Goal: Information Seeking & Learning: Understand process/instructions

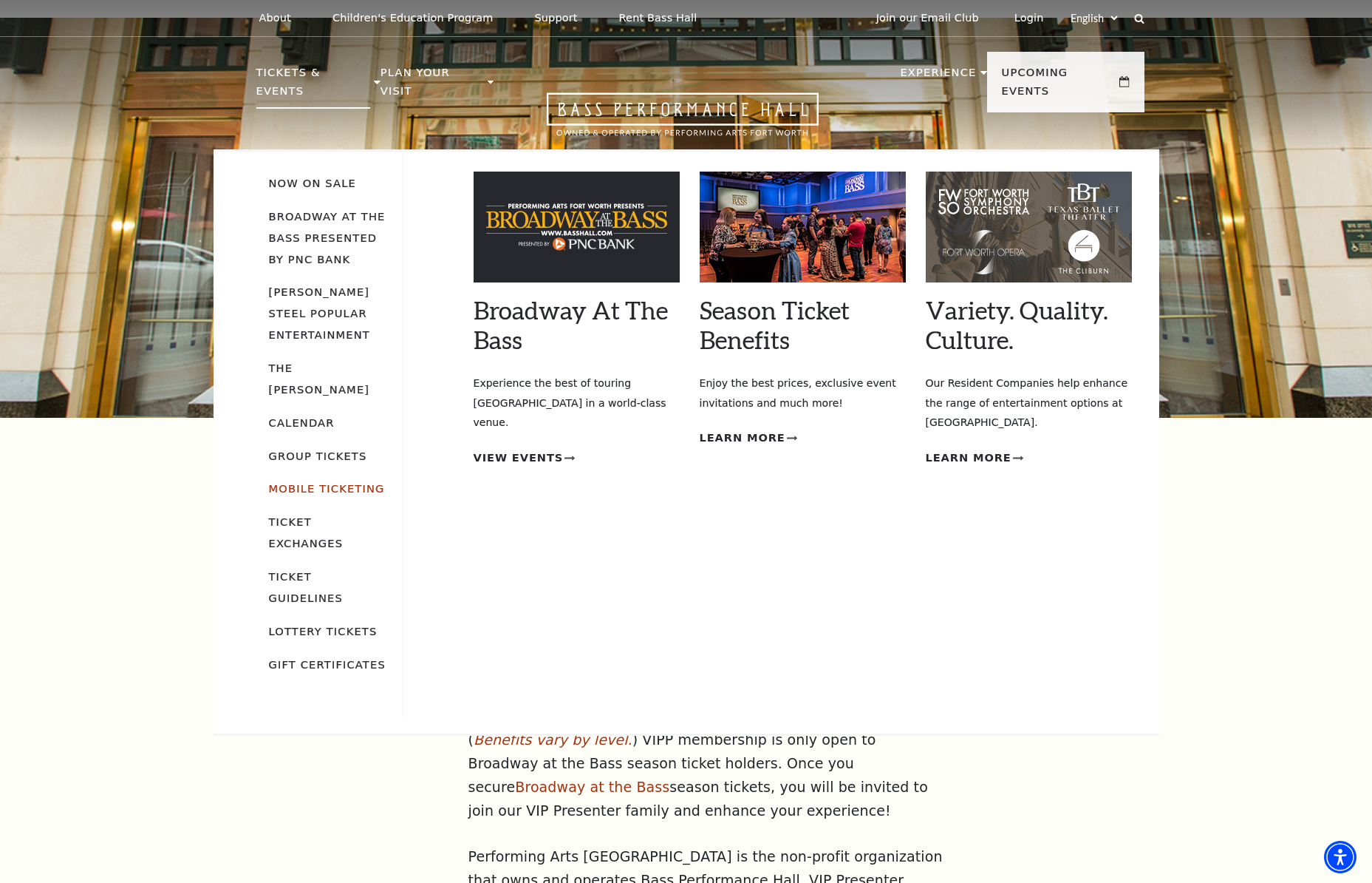
click at [360, 482] on link "Mobile Ticketing" at bounding box center [327, 489] width 116 height 12
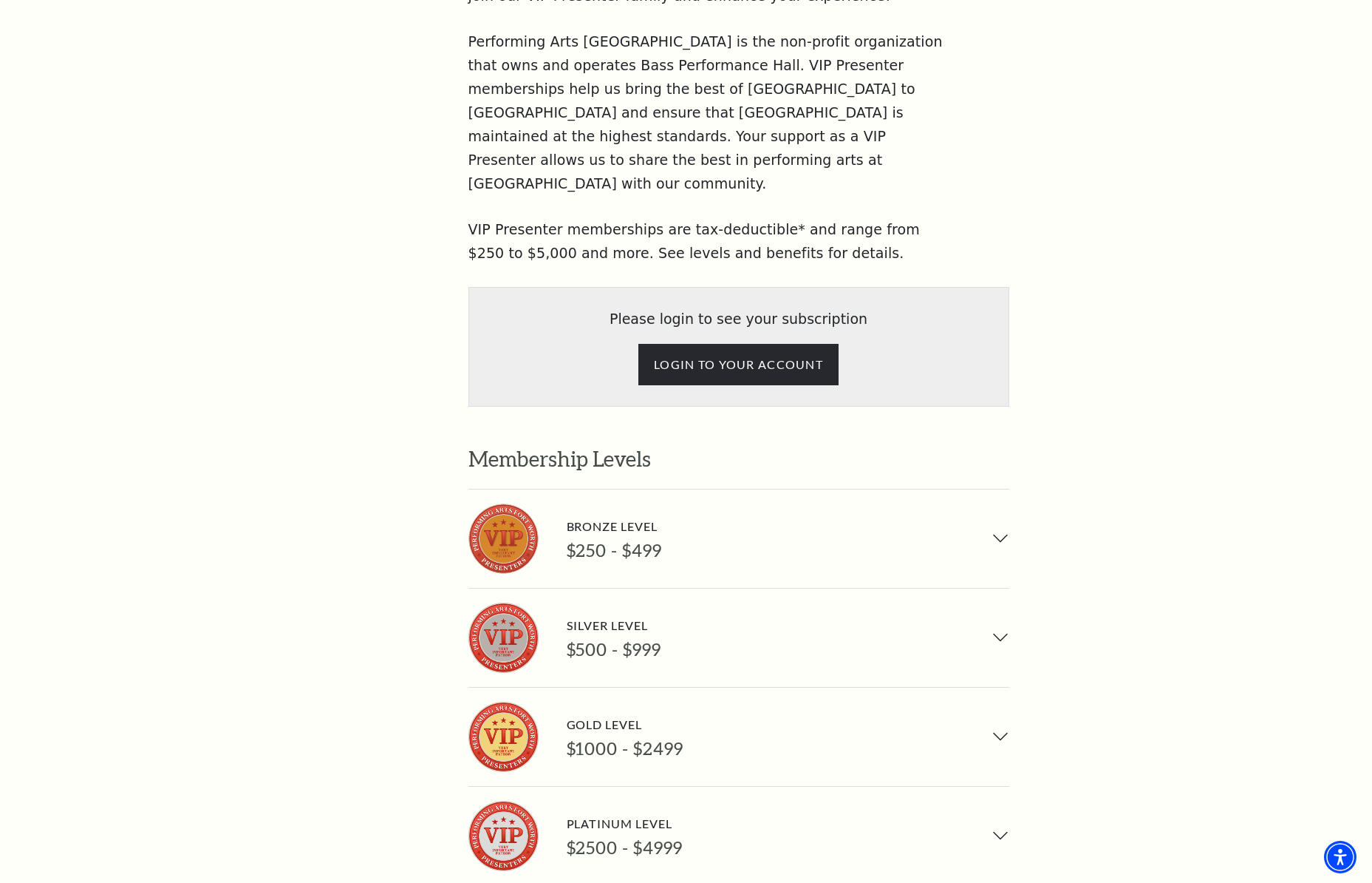
scroll to position [1054, 0]
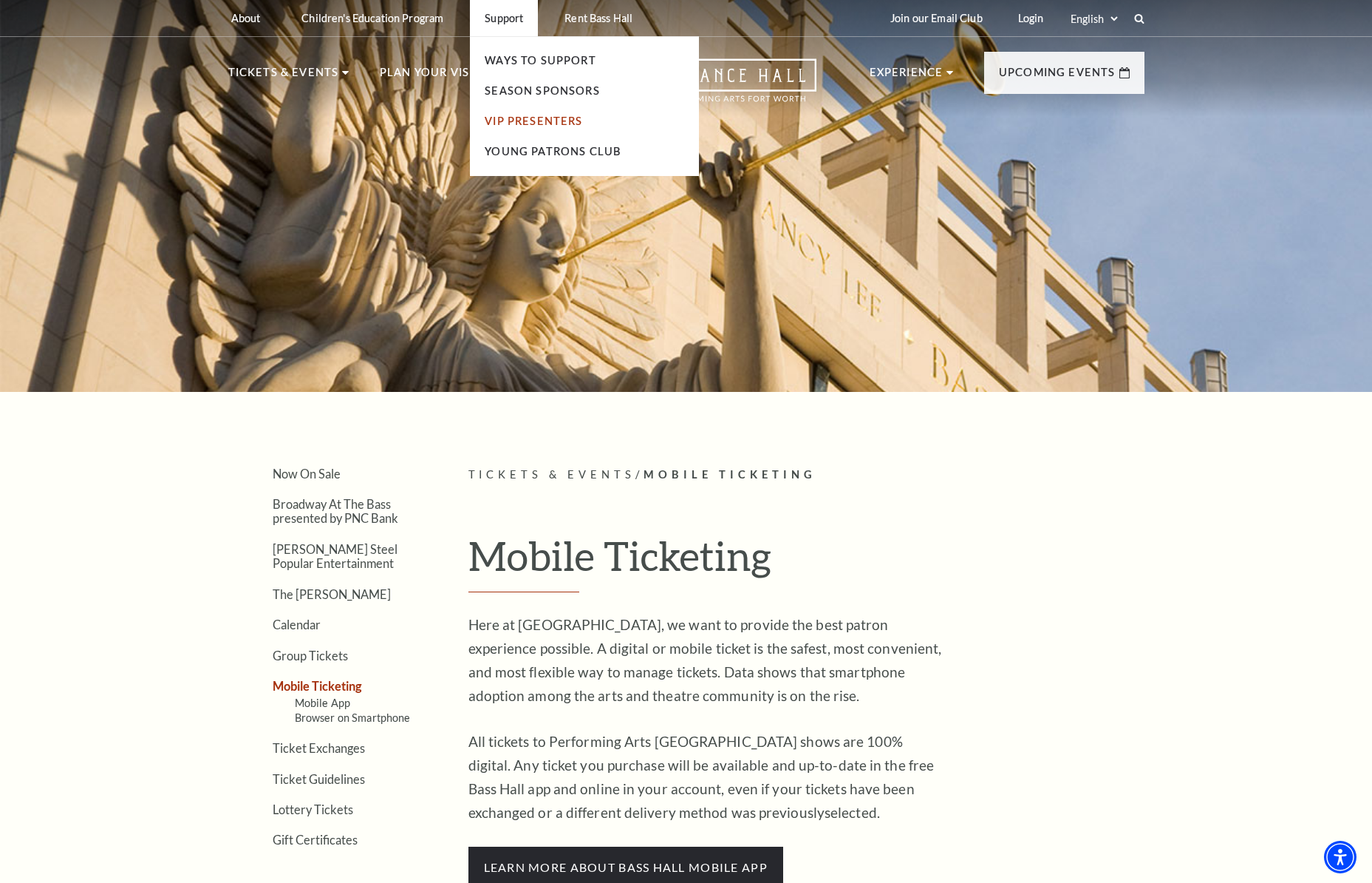
click at [512, 117] on link "VIP Presenters" at bounding box center [534, 121] width 98 height 12
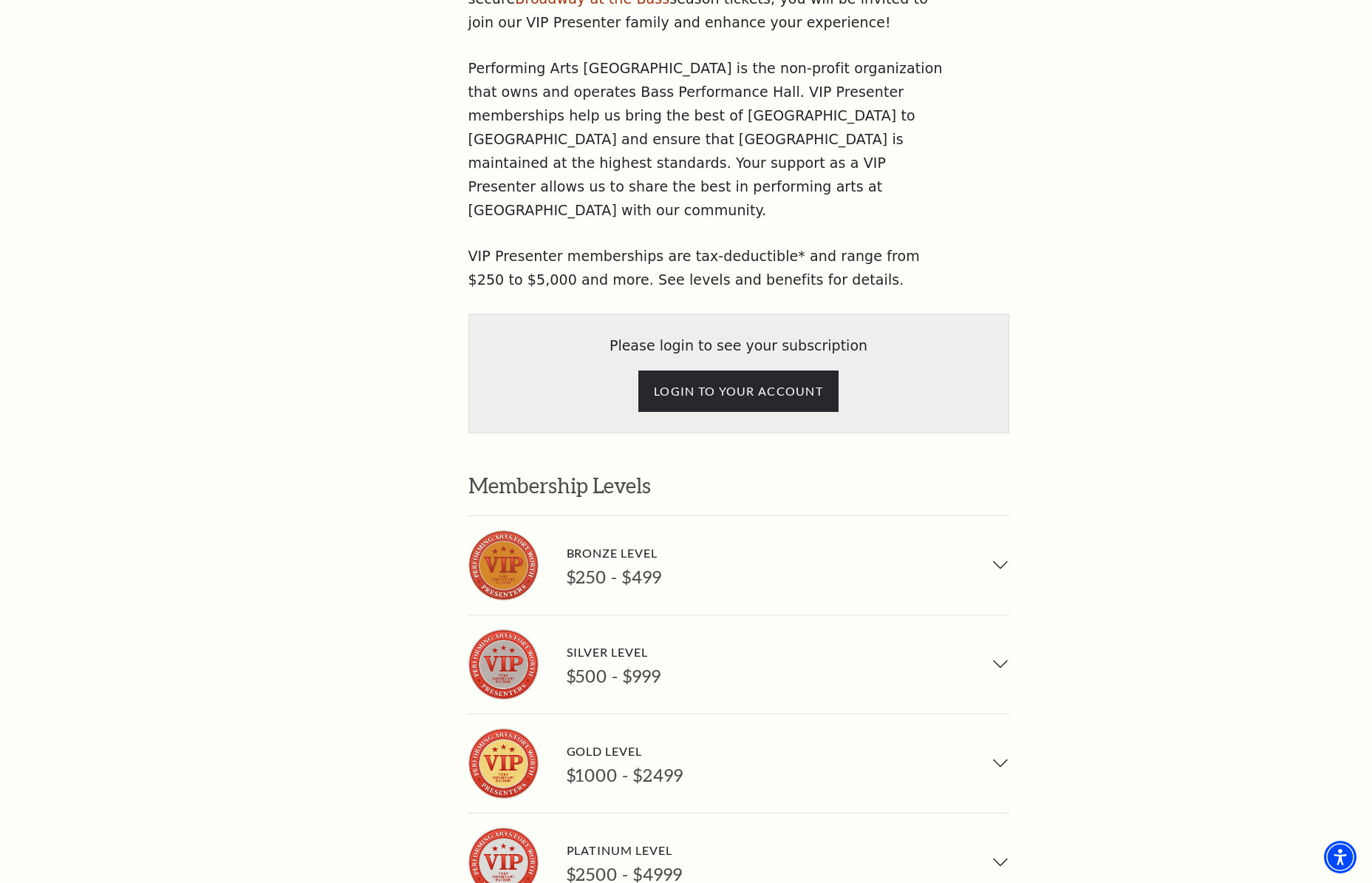
scroll to position [792, 0]
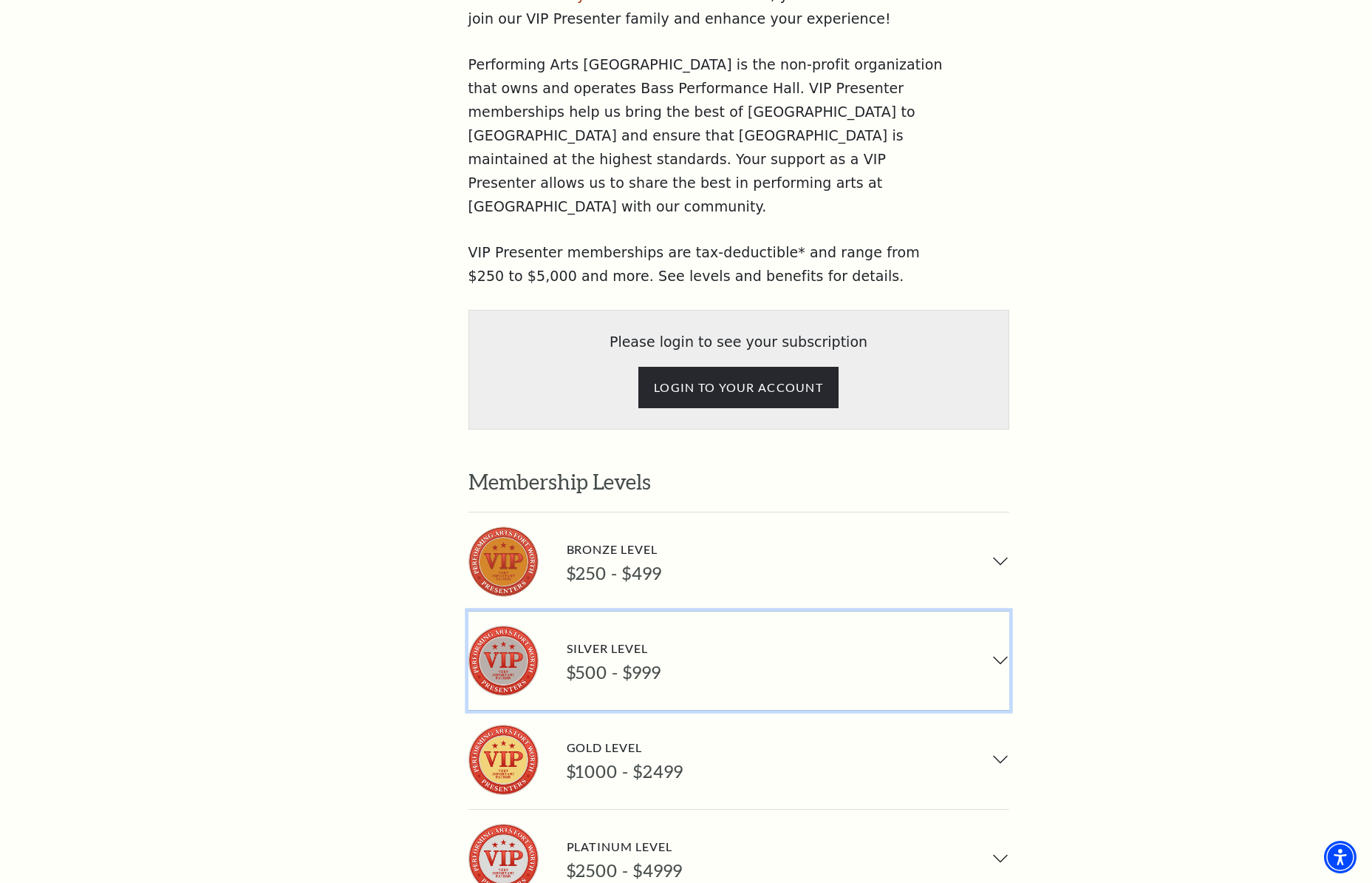
drag, startPoint x: 1003, startPoint y: 566, endPoint x: 1018, endPoint y: 564, distance: 15.1
click at [1006, 611] on button "Silver Level $500 - $999" at bounding box center [739, 660] width 541 height 99
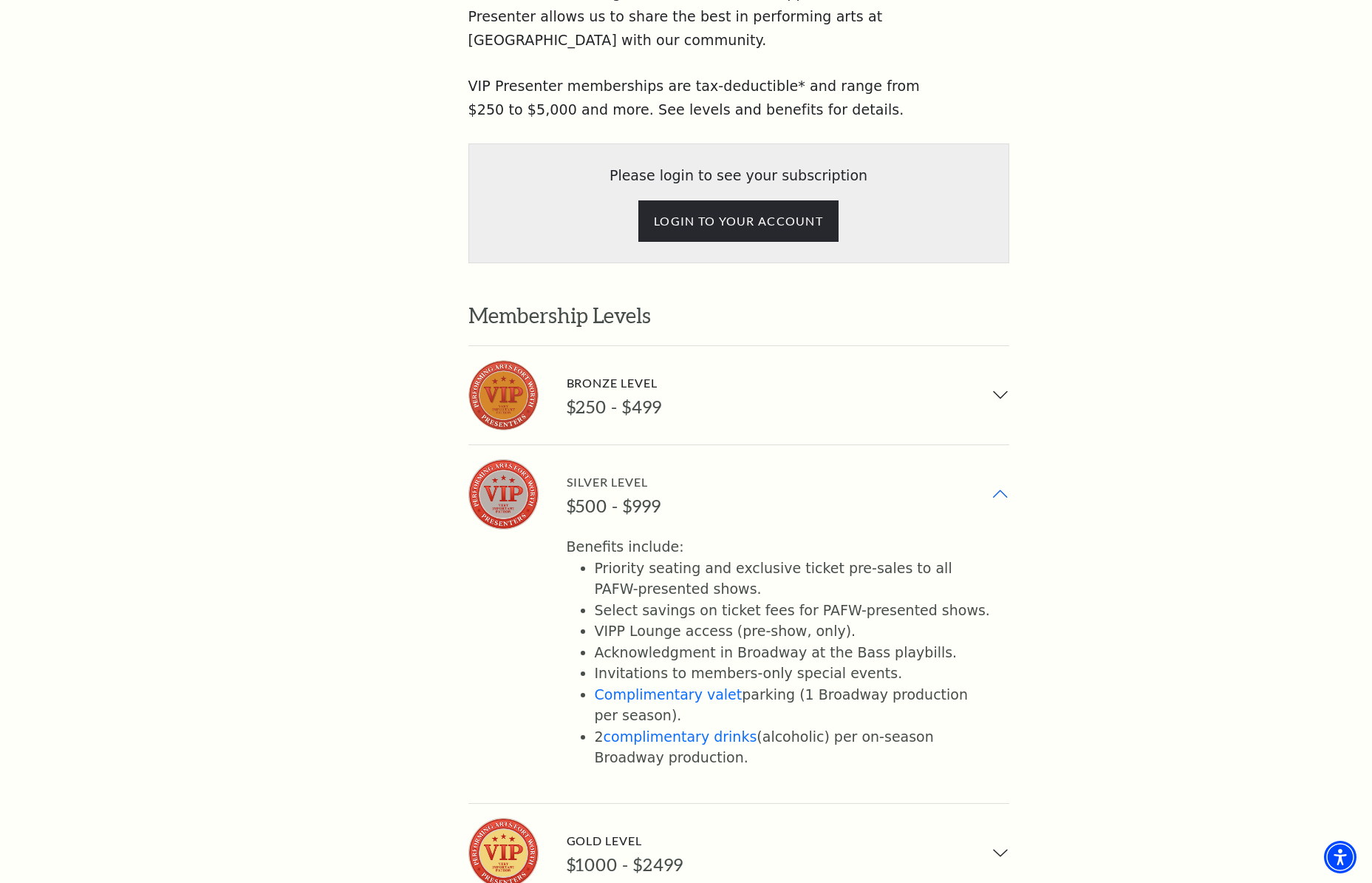
scroll to position [990, 0]
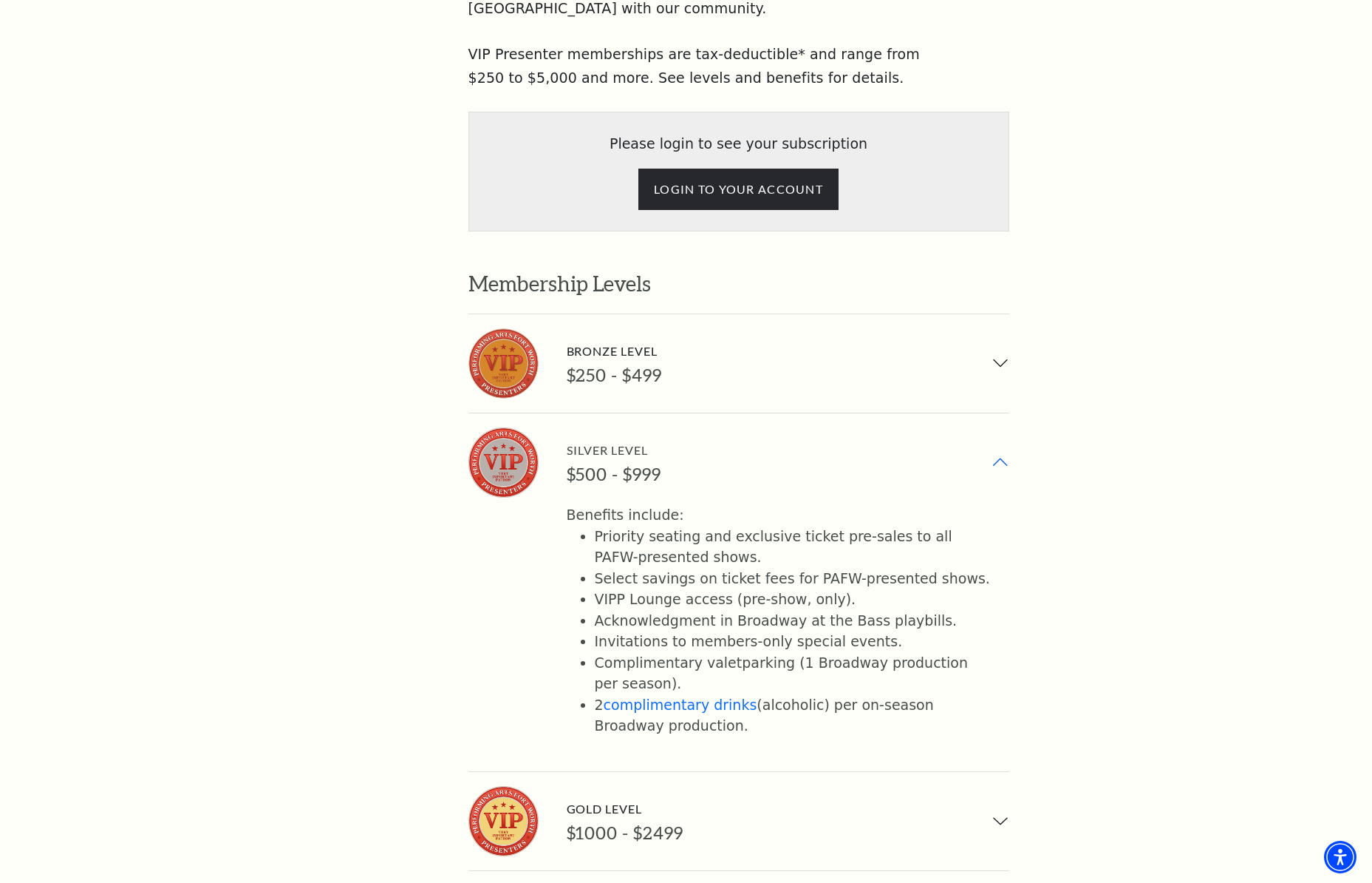
click at [698, 654] on link "Complimentary valet" at bounding box center [669, 662] width 147 height 16
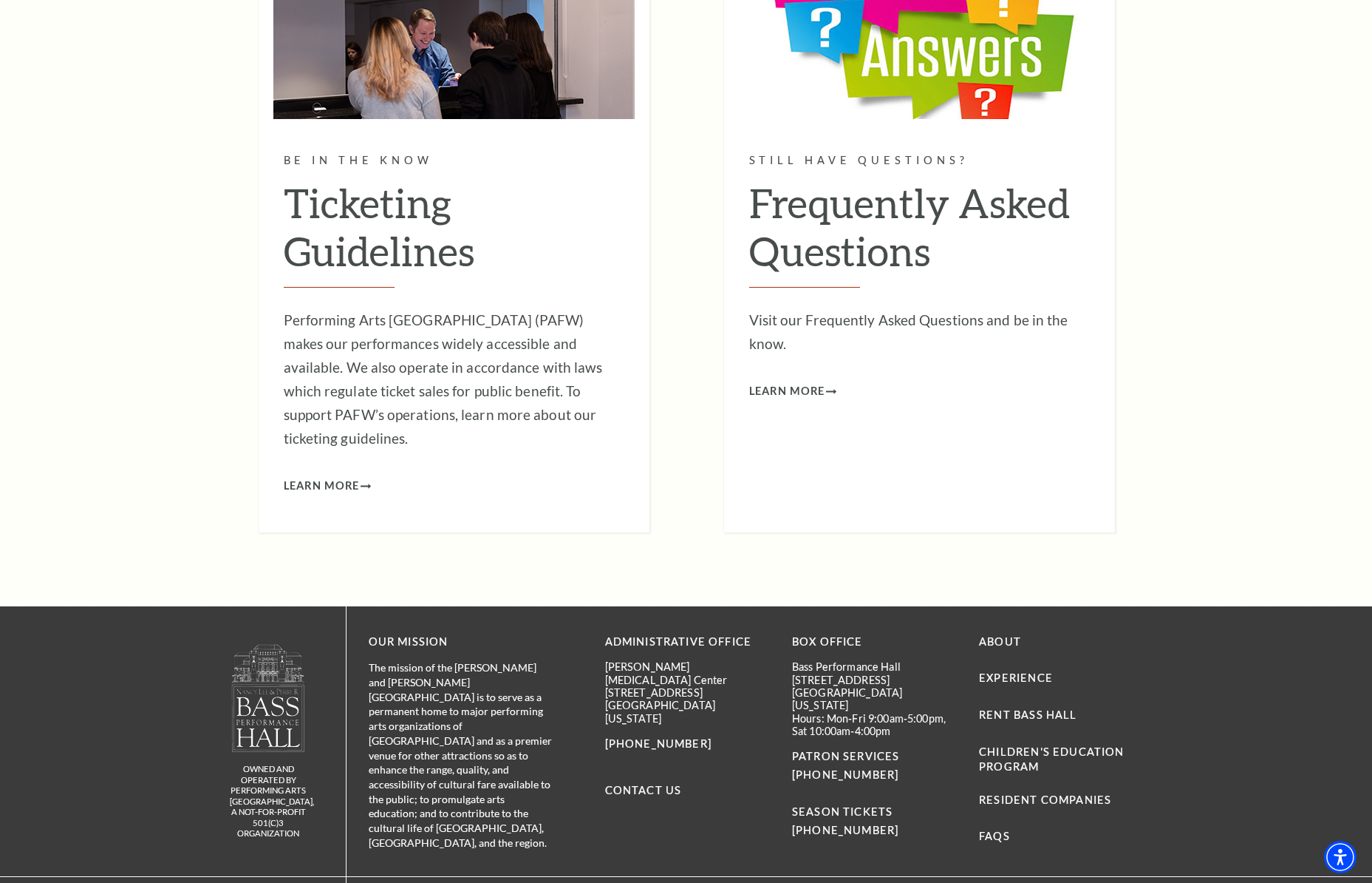
scroll to position [4450, 0]
